Goal: Task Accomplishment & Management: Manage account settings

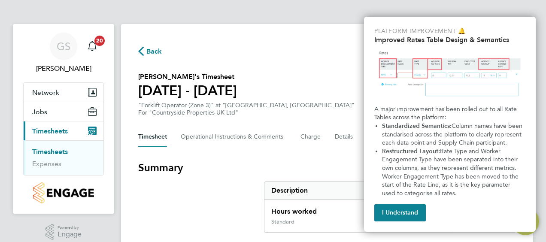
click at [327, 89] on section "[PERSON_NAME]'s Timesheet [DATE] - [DATE] £1,105. 80 "Forklift Operator (Zone 3…" at bounding box center [327, 94] width 378 height 45
click at [405, 217] on button "I Understand" at bounding box center [401, 212] width 52 height 17
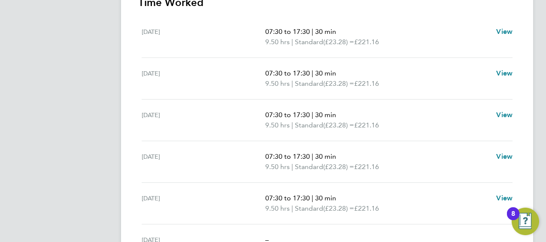
scroll to position [301, 0]
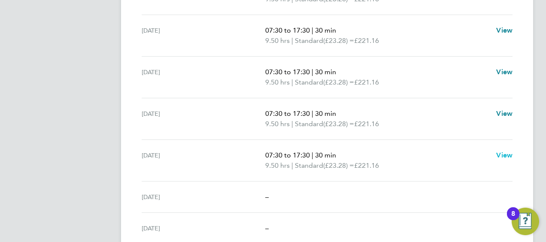
click at [508, 154] on span "View" at bounding box center [505, 155] width 16 height 8
select select "30"
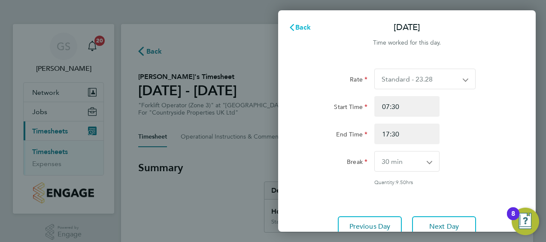
click at [295, 25] on icon "button" at bounding box center [292, 27] width 7 height 7
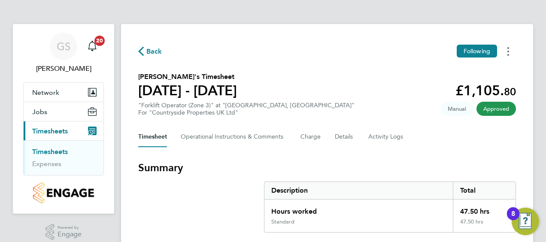
click at [510, 51] on button "Timesheets Menu" at bounding box center [508, 51] width 15 height 13
click at [347, 79] on section "[PERSON_NAME]'s Timesheet [DATE] - [DATE] £1,105. 80 "Forklift Operator (Zone 3…" at bounding box center [327, 94] width 378 height 45
click at [153, 51] on span "Back" at bounding box center [154, 51] width 16 height 10
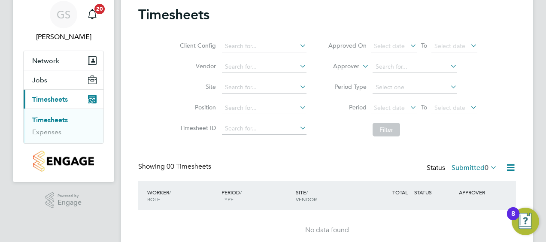
scroll to position [70, 0]
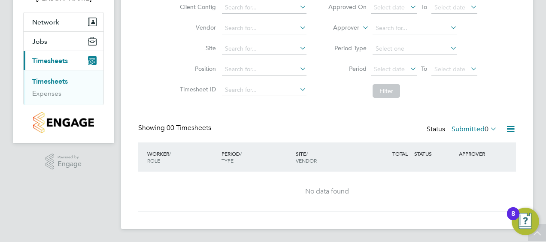
click at [52, 59] on span "Timesheets" at bounding box center [50, 61] width 36 height 8
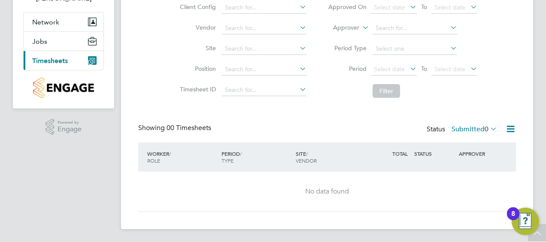
click at [92, 59] on icon "Main navigation" at bounding box center [92, 60] width 9 height 9
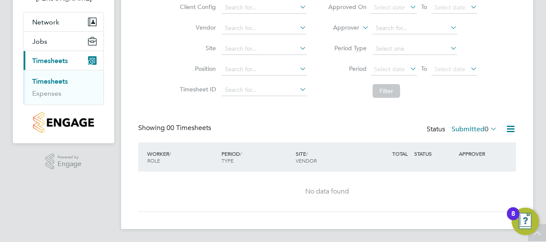
click at [51, 85] on li "Timesheets" at bounding box center [64, 83] width 64 height 12
click at [51, 82] on link "Timesheets" at bounding box center [50, 81] width 36 height 8
